Goal: Transaction & Acquisition: Purchase product/service

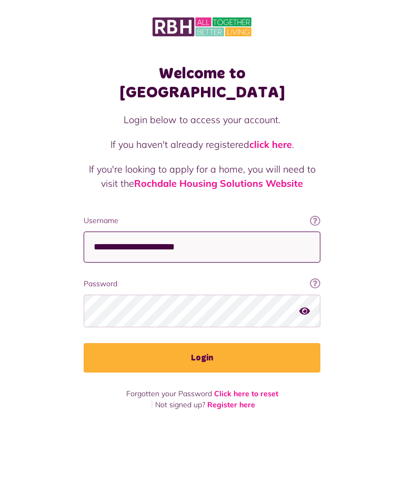
scroll to position [16, 0]
type input "**********"
click at [202, 343] on button "Login" at bounding box center [202, 357] width 237 height 29
click at [201, 347] on button "Login" at bounding box center [202, 357] width 237 height 29
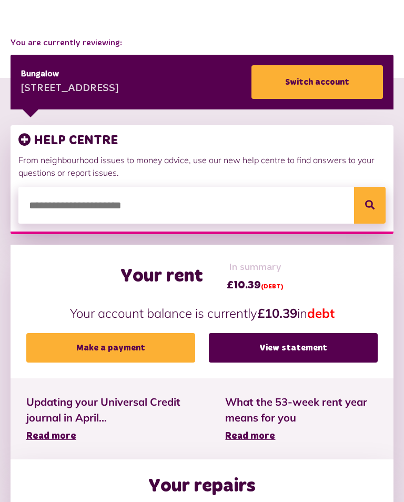
scroll to position [127, 0]
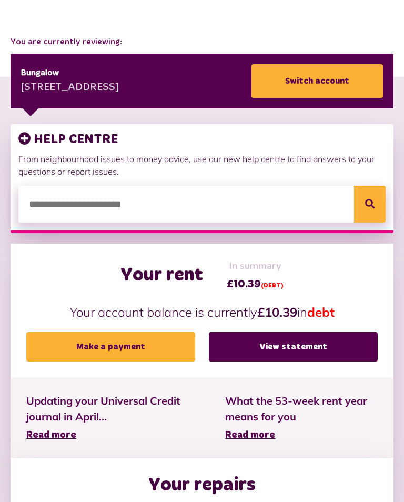
click at [107, 349] on link "Make a payment" at bounding box center [110, 346] width 169 height 29
